Goal: Information Seeking & Learning: Learn about a topic

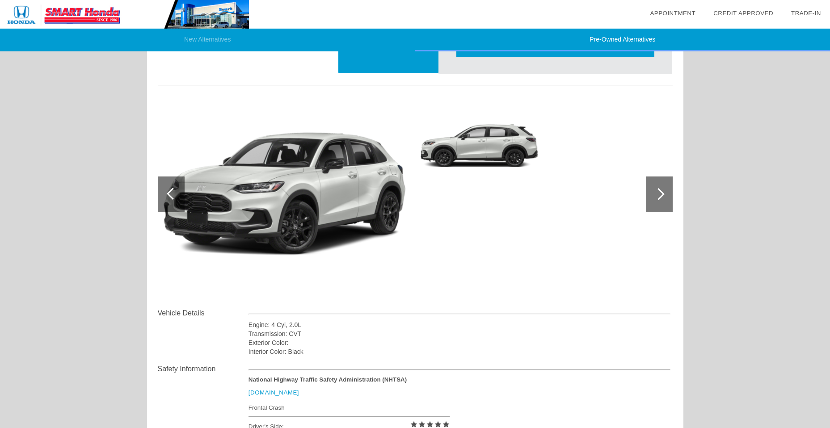
scroll to position [64, 0]
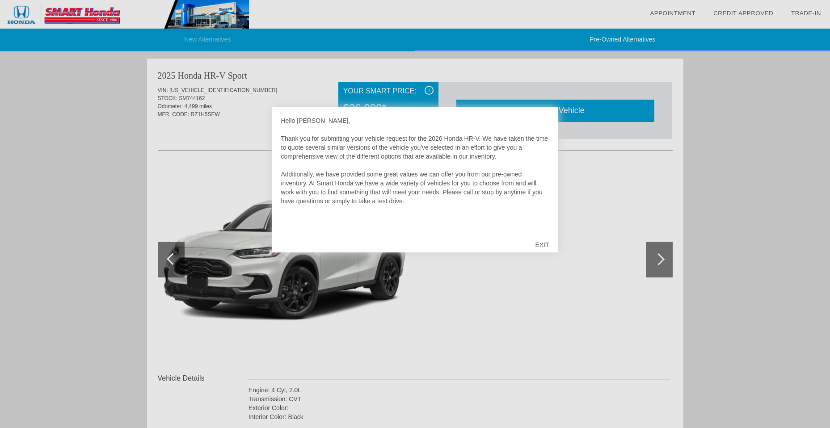
click at [544, 240] on div "EXIT" at bounding box center [542, 244] width 32 height 27
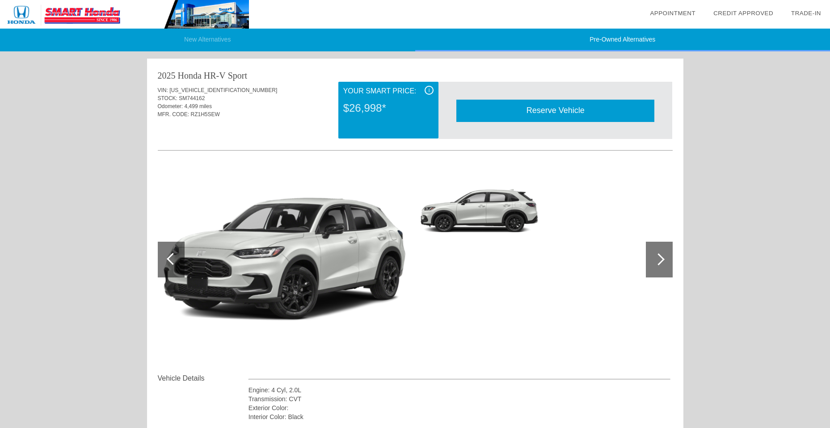
click at [655, 257] on div at bounding box center [658, 259] width 12 height 12
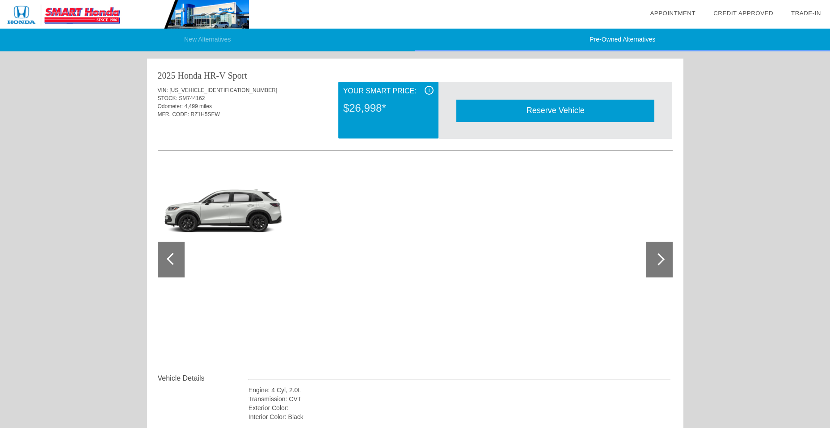
click at [655, 257] on div at bounding box center [658, 259] width 12 height 12
